Goal: Information Seeking & Learning: Learn about a topic

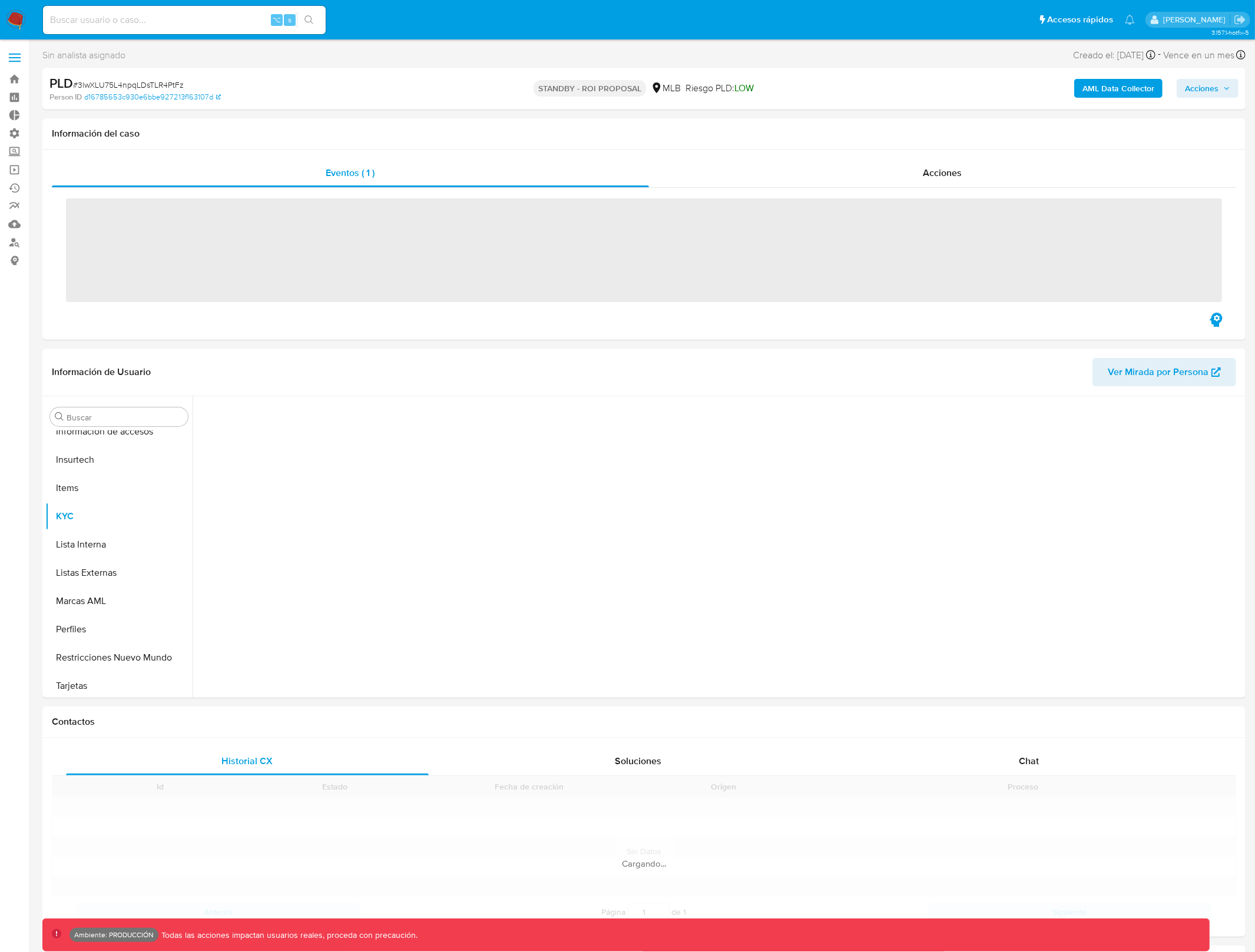
scroll to position [525, 0]
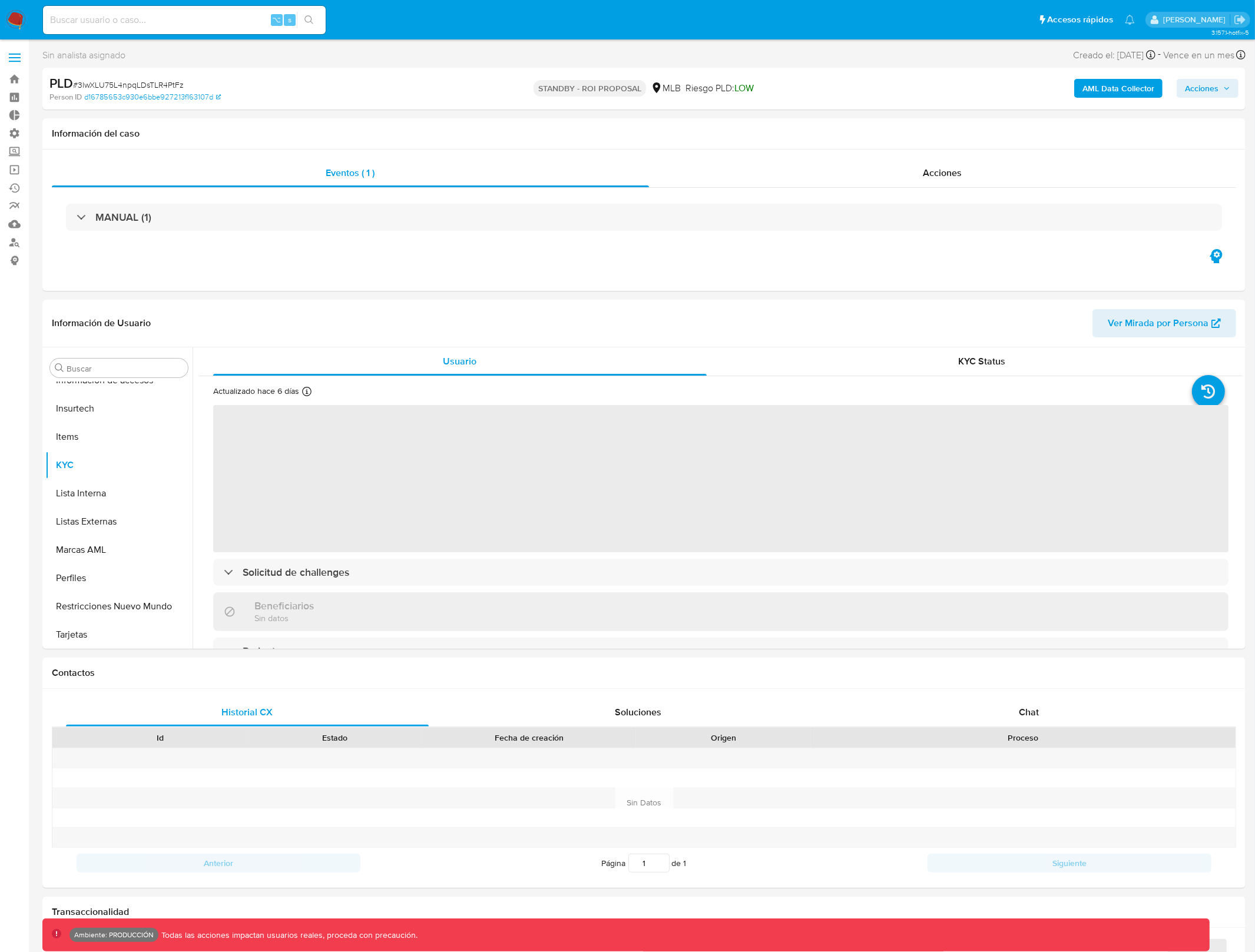
click at [1098, 77] on div "AML Data Collector Acciones" at bounding box center [1042, 89] width 394 height 28
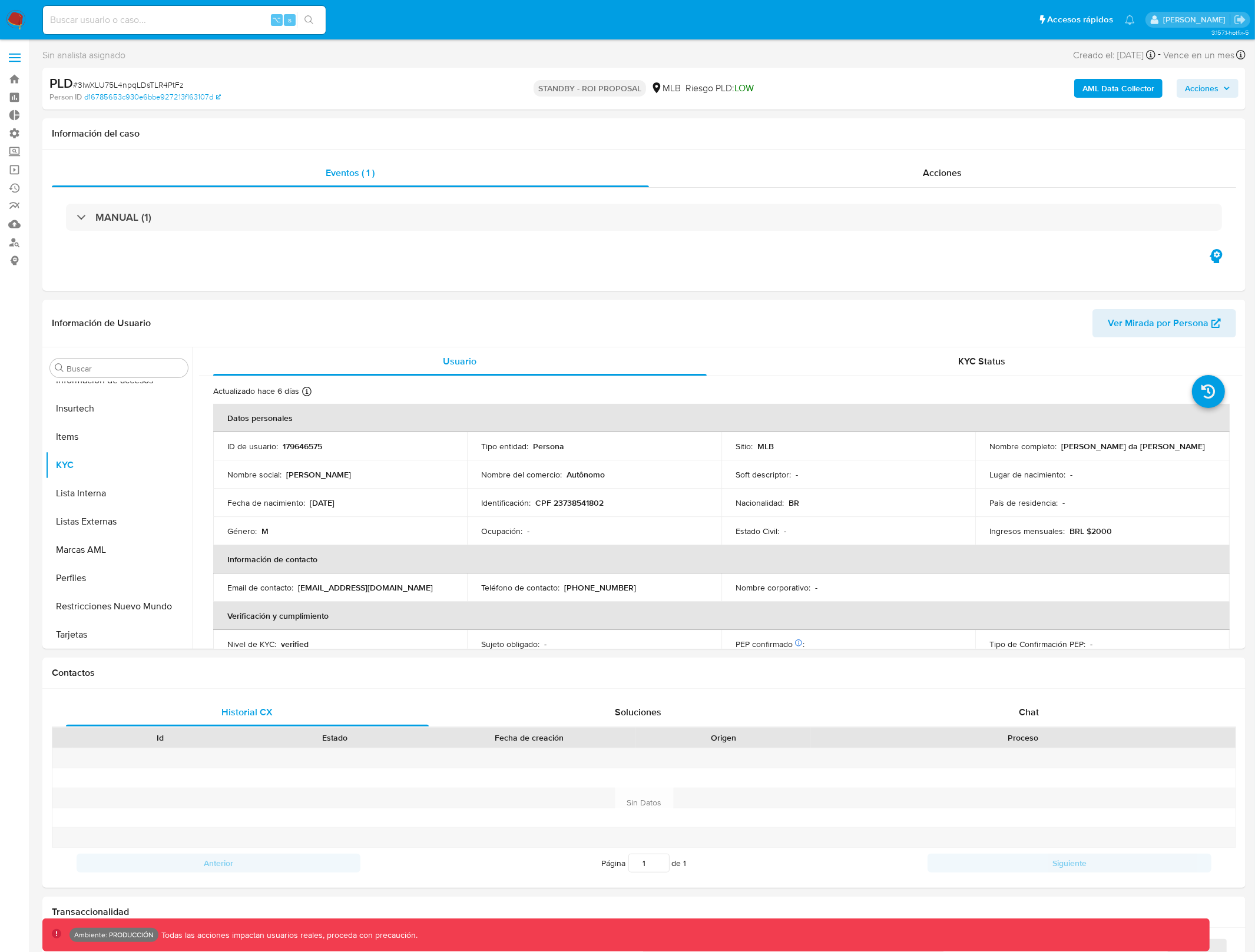
click at [1098, 78] on div "AML Data Collector Acciones" at bounding box center [1042, 89] width 394 height 28
select select "10"
click at [1095, 87] on b "AML Data Collector" at bounding box center [1118, 88] width 72 height 19
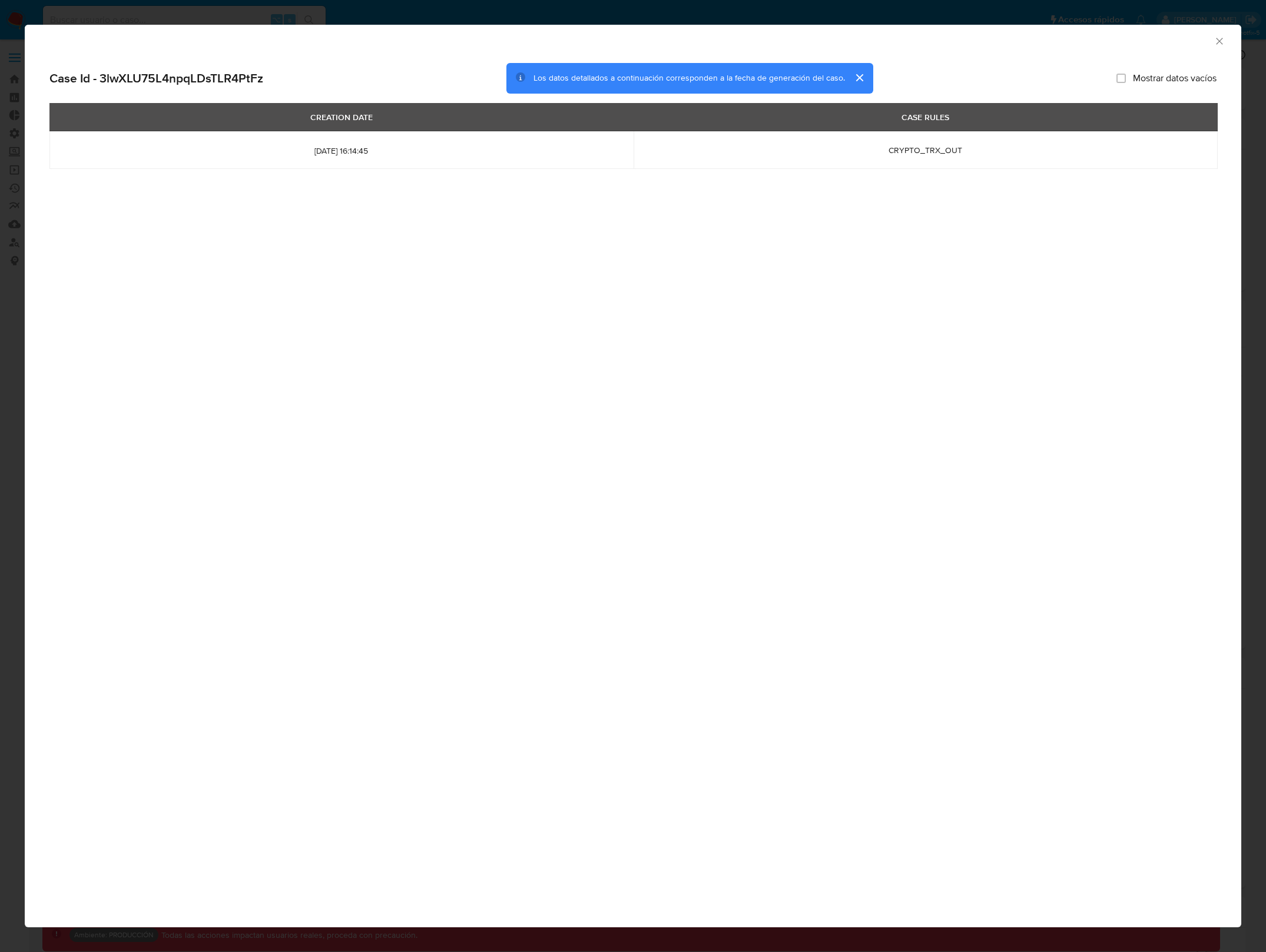
click at [936, 280] on div "AML Data Collector Case Id - 3lwXLU75L4npqLDsTLR4PtFz Los datos detallados a co…" at bounding box center [633, 476] width 1217 height 903
click at [1214, 37] on icon "Cerrar ventana" at bounding box center [1220, 41] width 12 height 12
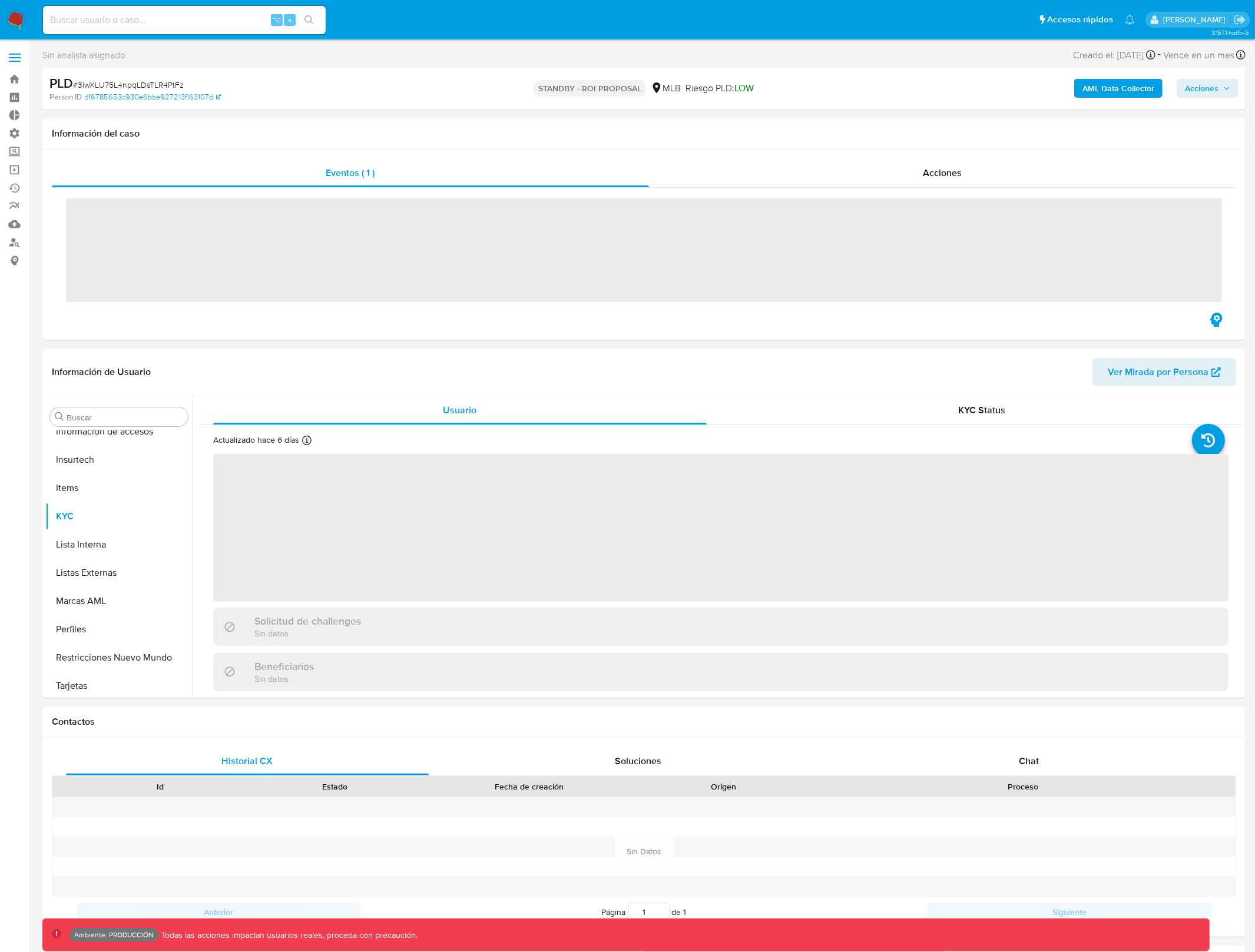
scroll to position [525, 0]
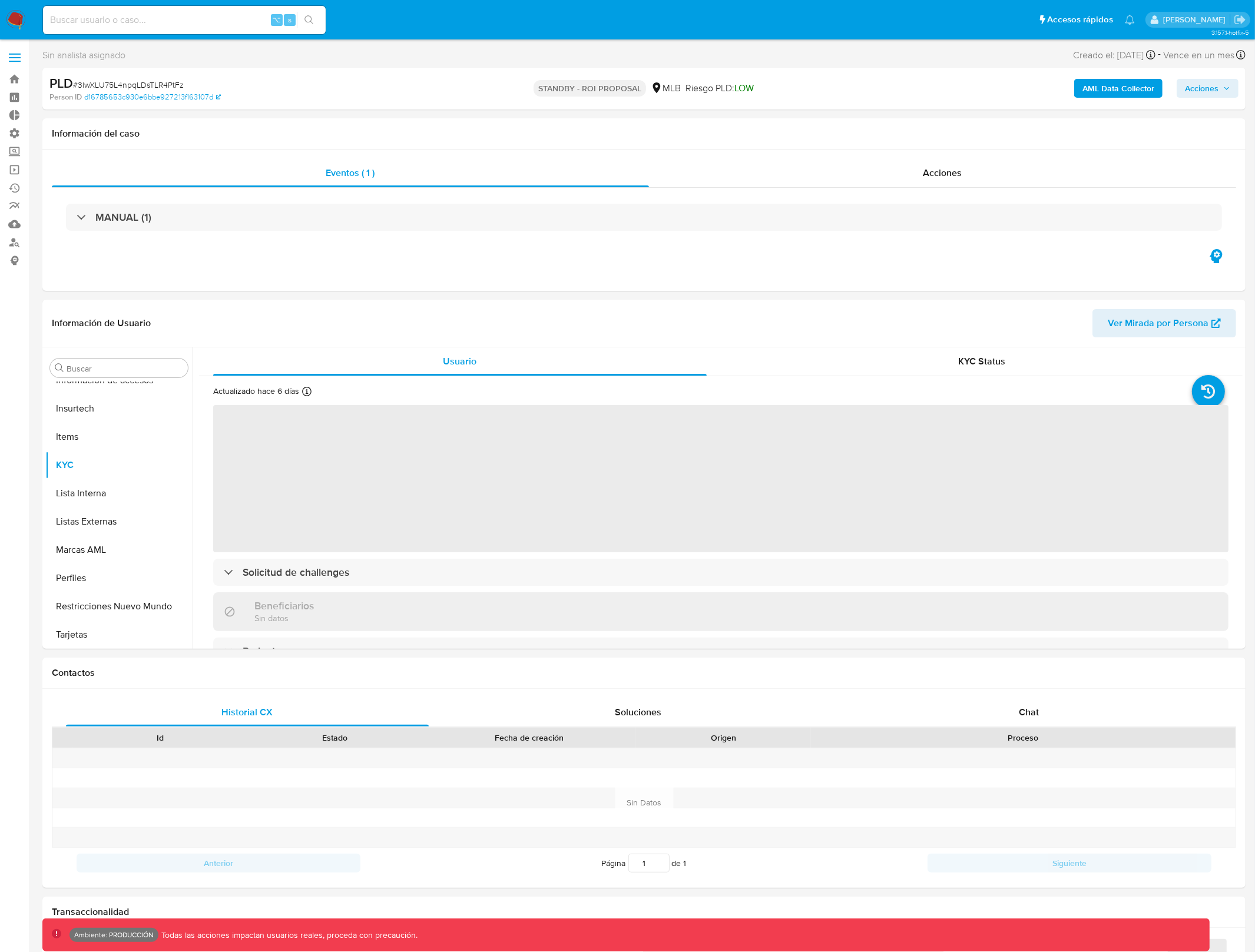
click at [1129, 88] on b "AML Data Collector" at bounding box center [1118, 88] width 72 height 19
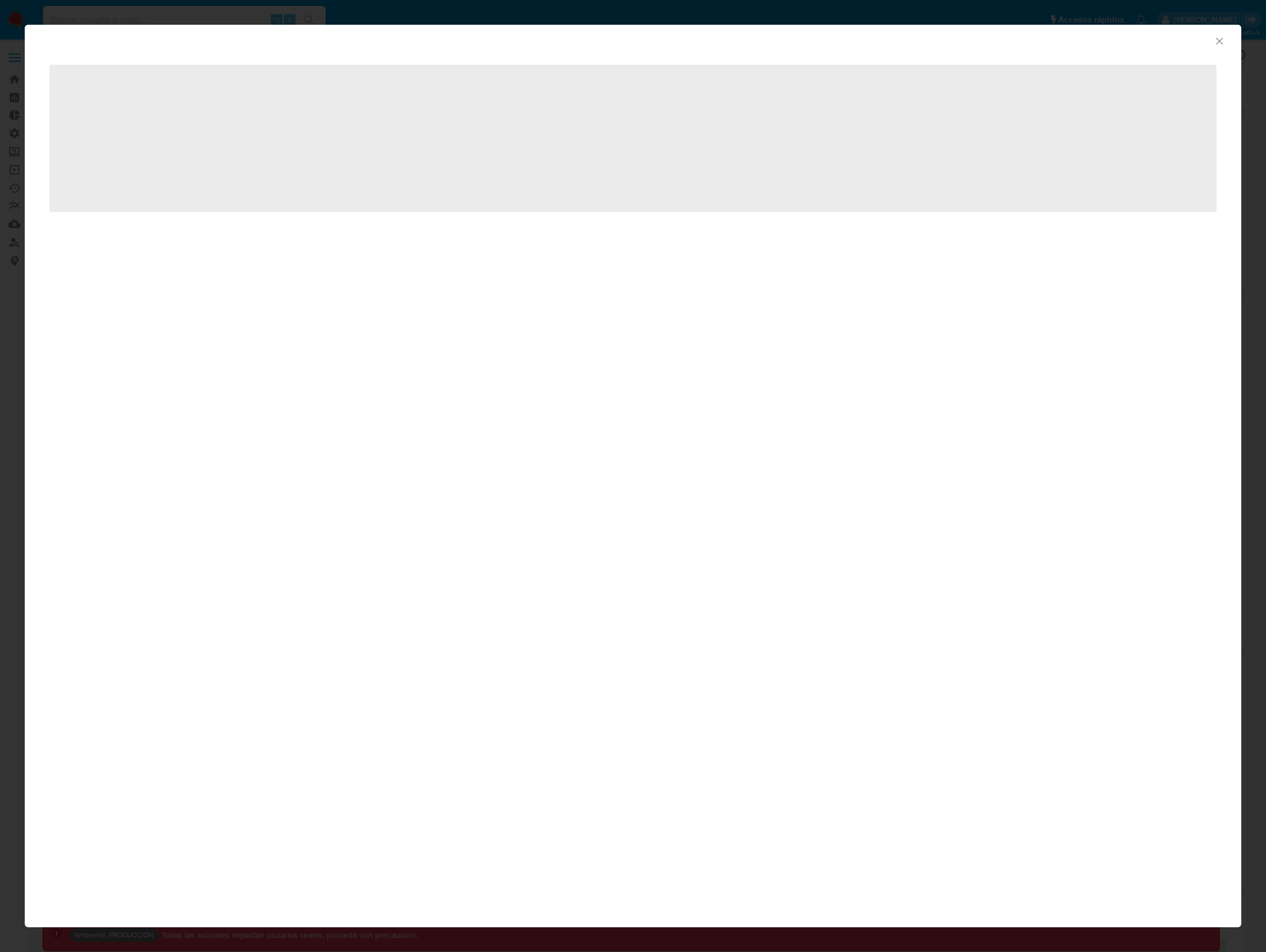
select select "10"
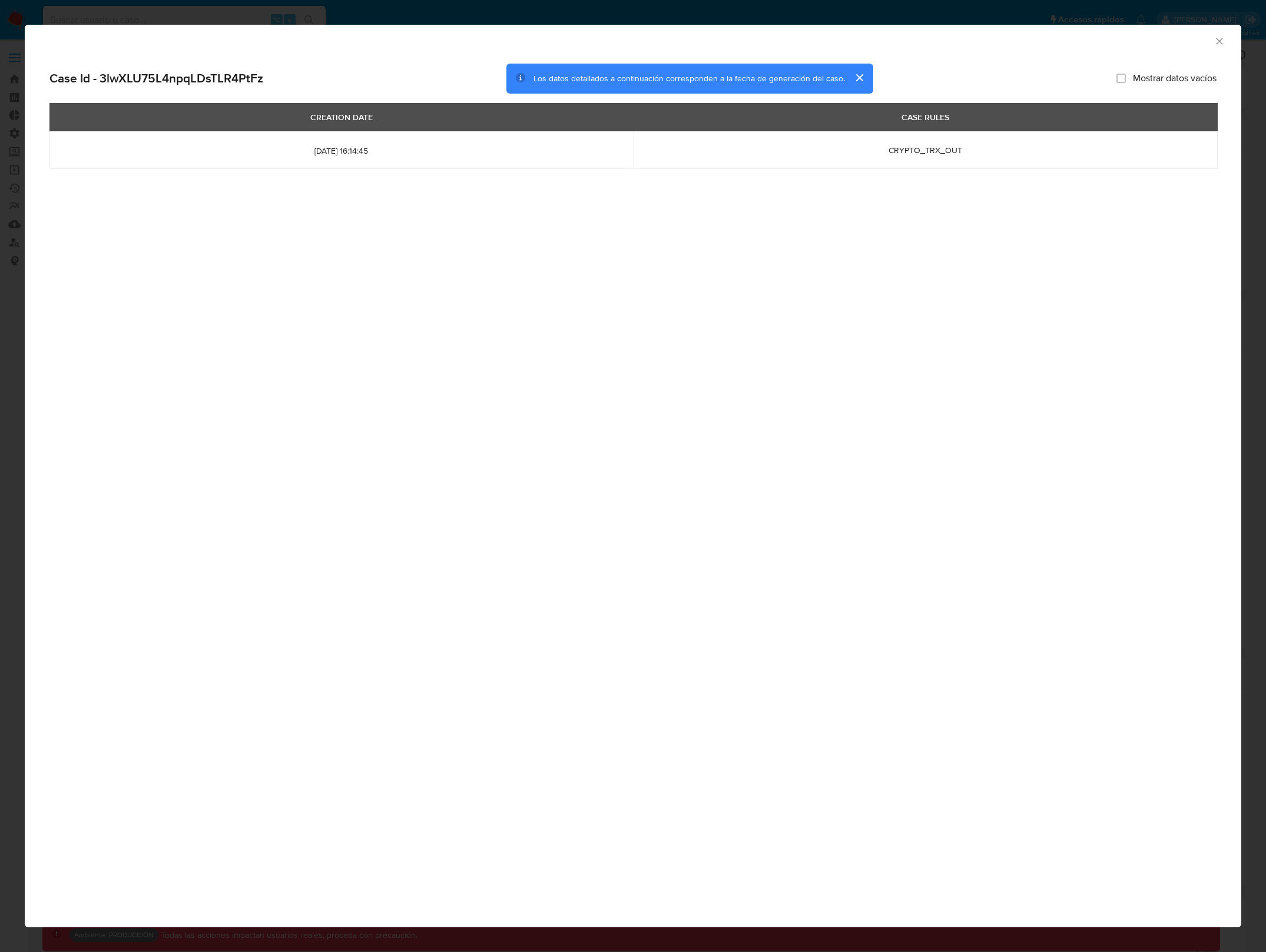
click at [1224, 45] on icon "Cerrar ventana" at bounding box center [1220, 41] width 12 height 12
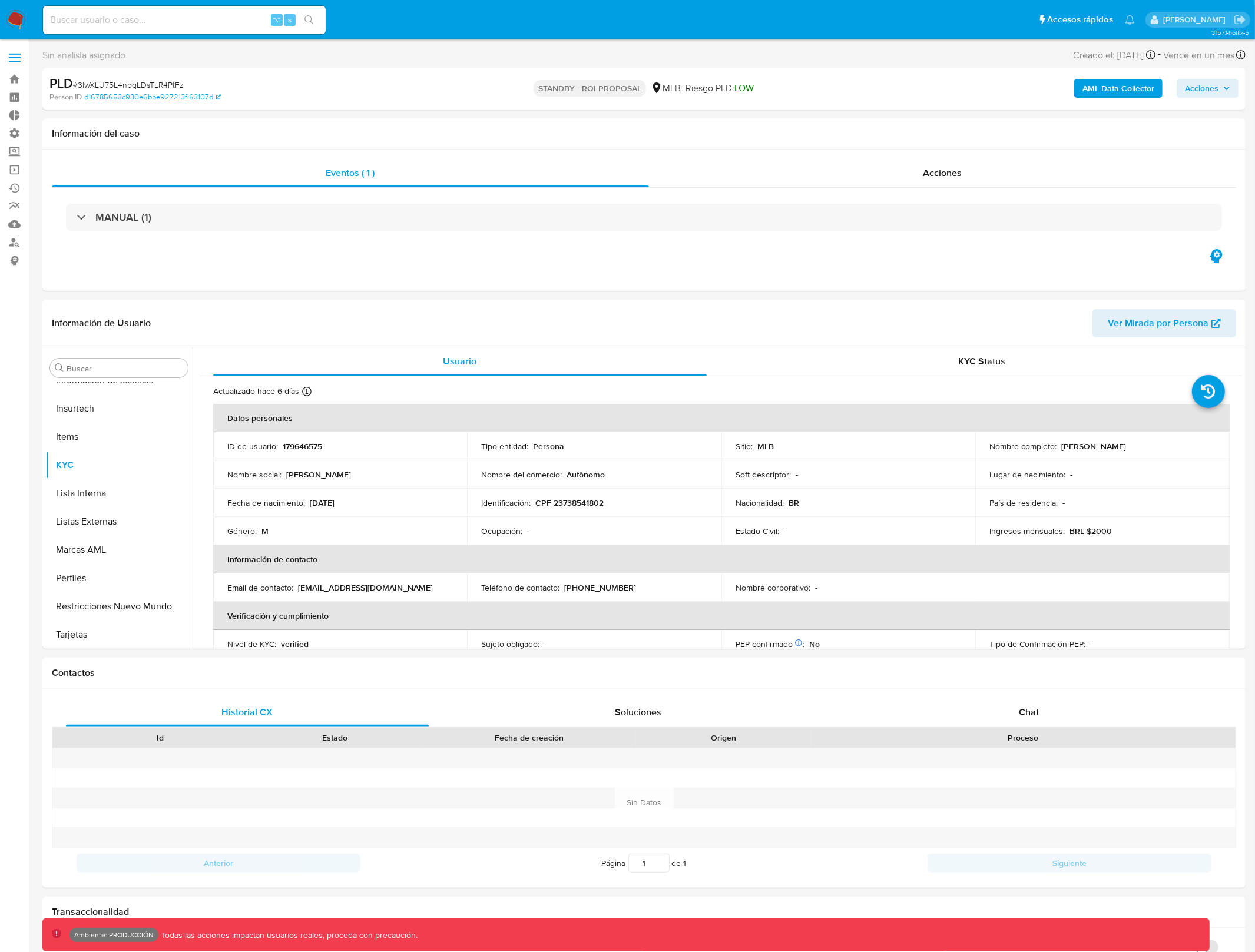
click at [1106, 92] on b "AML Data Collector" at bounding box center [1118, 88] width 72 height 19
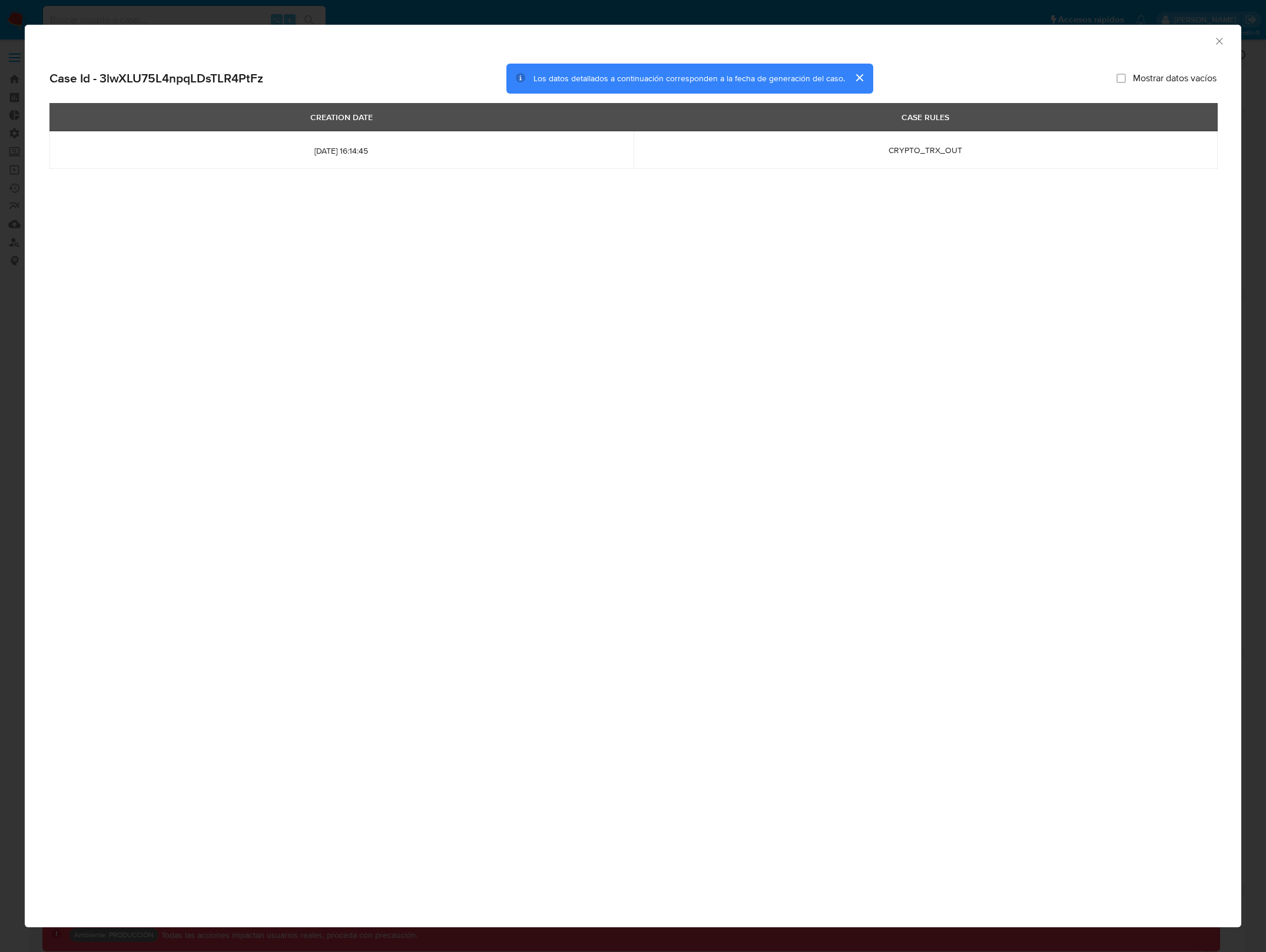
click at [1219, 41] on icon "Cerrar ventana" at bounding box center [1220, 41] width 12 height 12
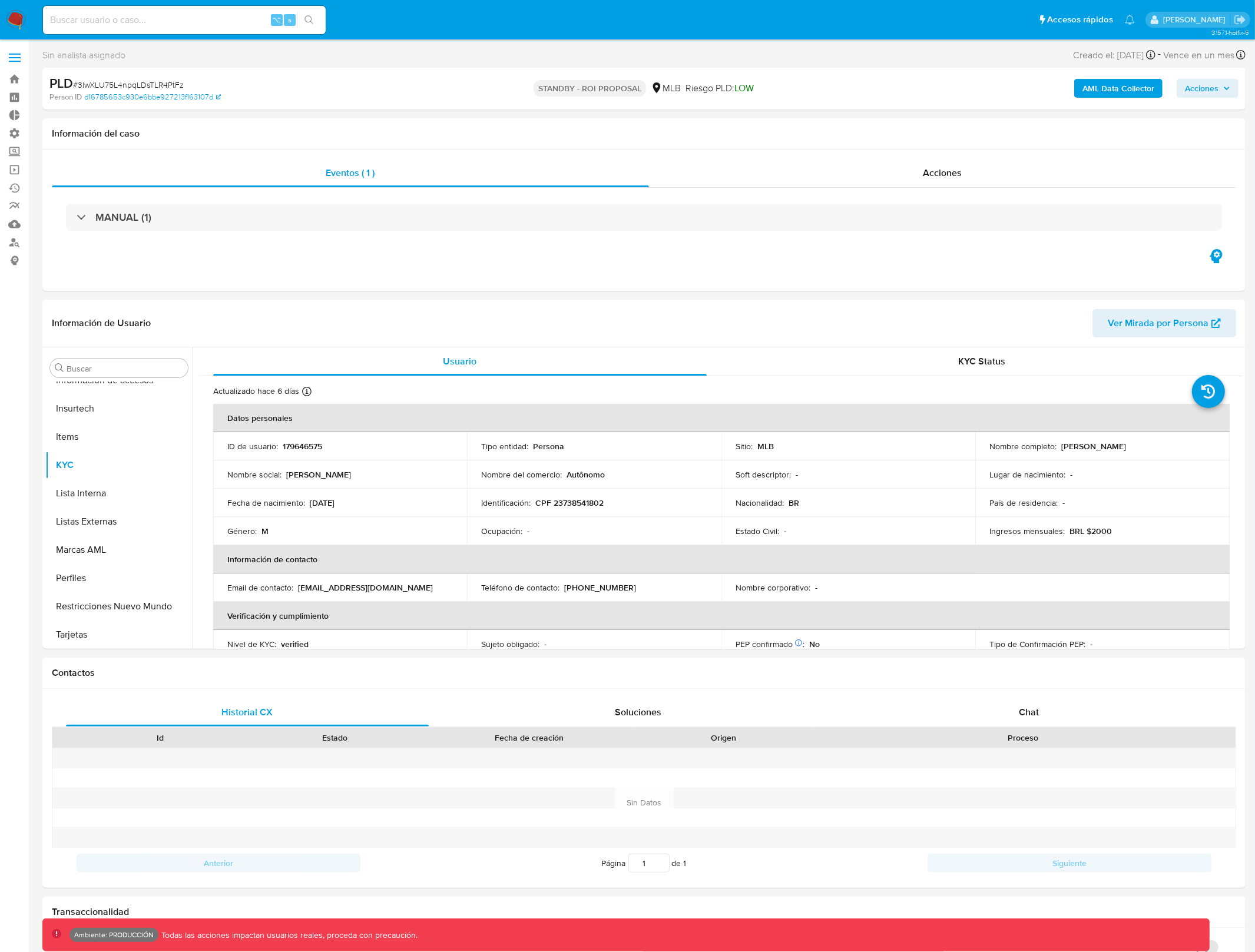
click at [1106, 88] on b "AML Data Collector" at bounding box center [1118, 88] width 72 height 19
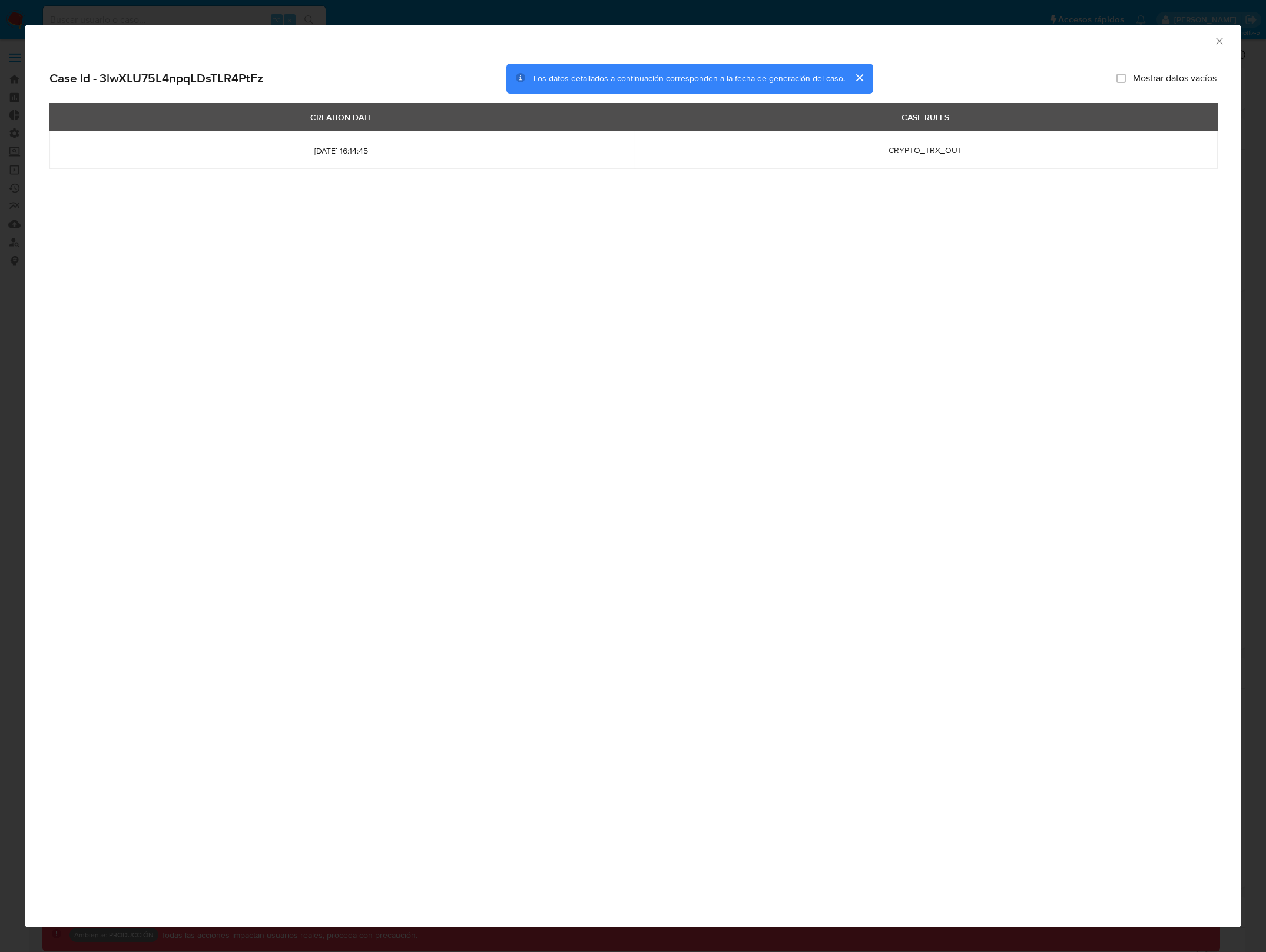
click at [1212, 44] on div "AML Data Collector" at bounding box center [623, 38] width 1181 height 13
click at [1221, 45] on icon "Cerrar ventana" at bounding box center [1220, 41] width 12 height 12
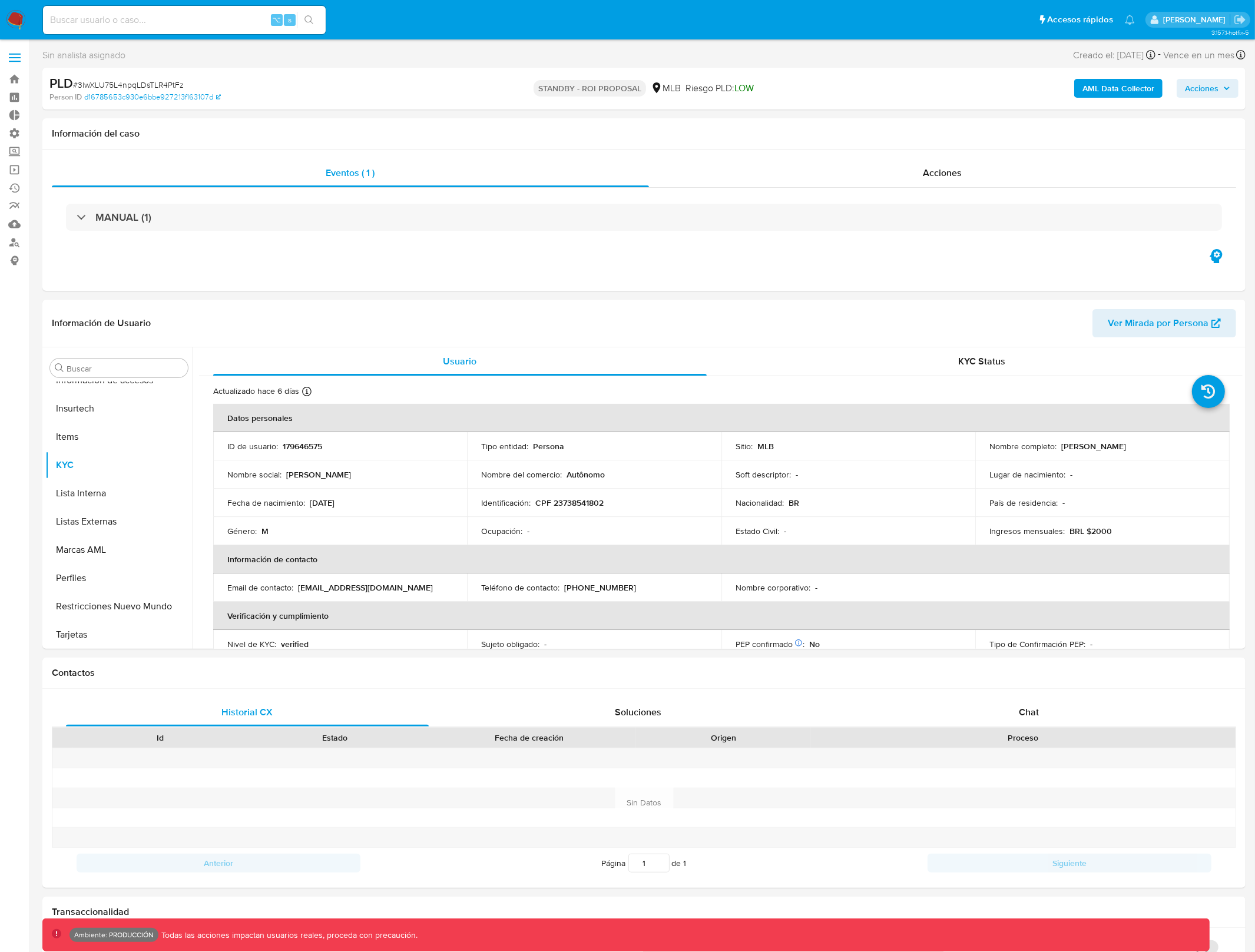
click at [1184, 19] on p "[PERSON_NAME]" at bounding box center [1196, 19] width 66 height 11
click at [1245, 21] on icon "Salir" at bounding box center [1239, 20] width 13 height 13
